Goal: Transaction & Acquisition: Obtain resource

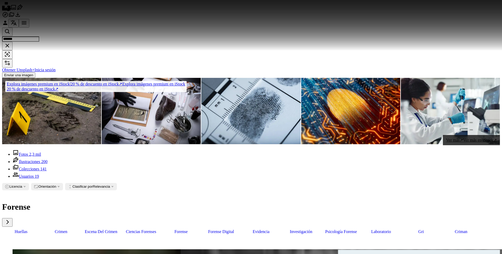
scroll to position [1177, 0]
